Goal: Browse casually

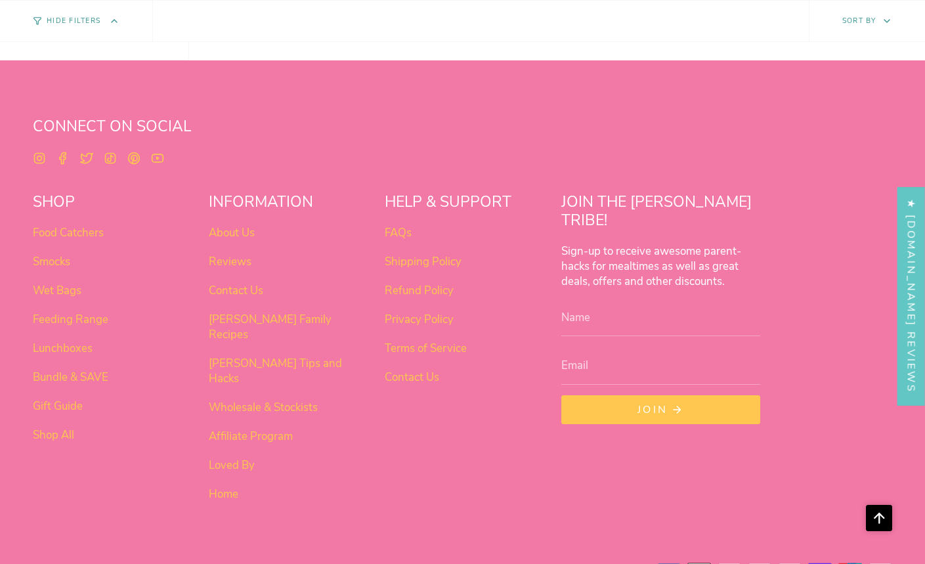
scroll to position [825, 0]
